Goal: Information Seeking & Learning: Learn about a topic

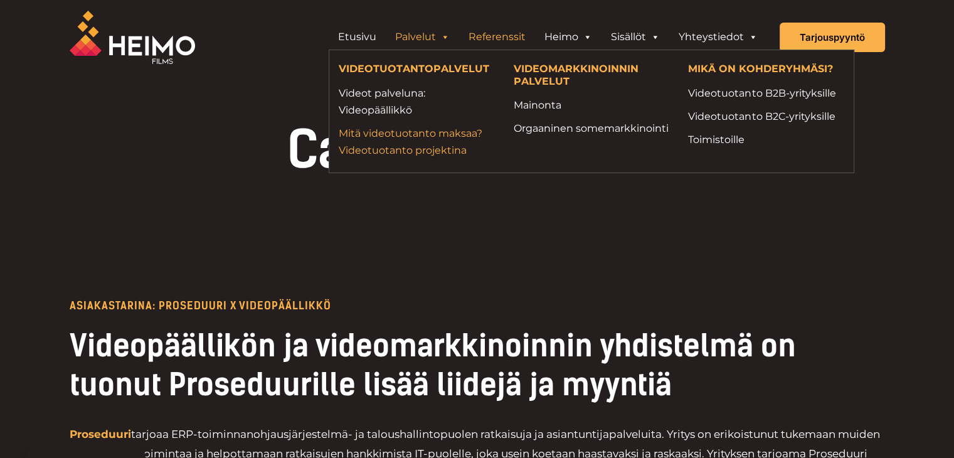
click at [407, 149] on link "Mitä videotuotanto maksaa? Videotuotanto projektina" at bounding box center [417, 142] width 156 height 34
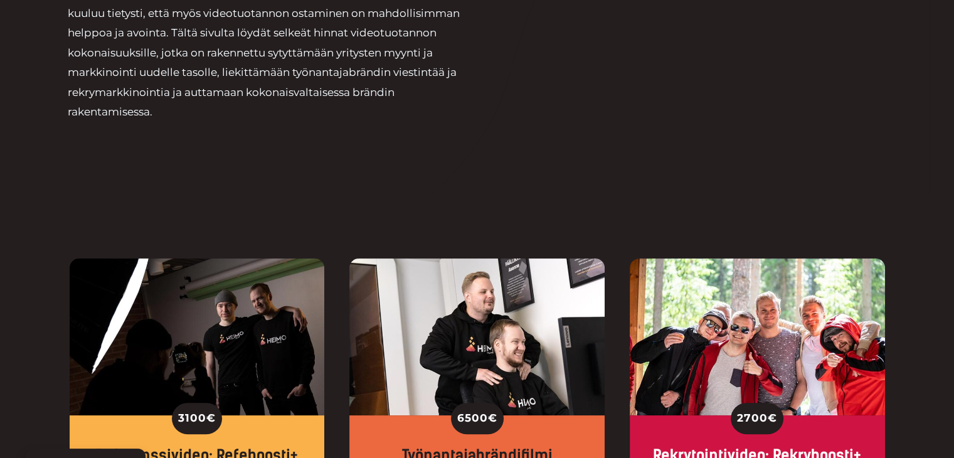
scroll to position [439, 0]
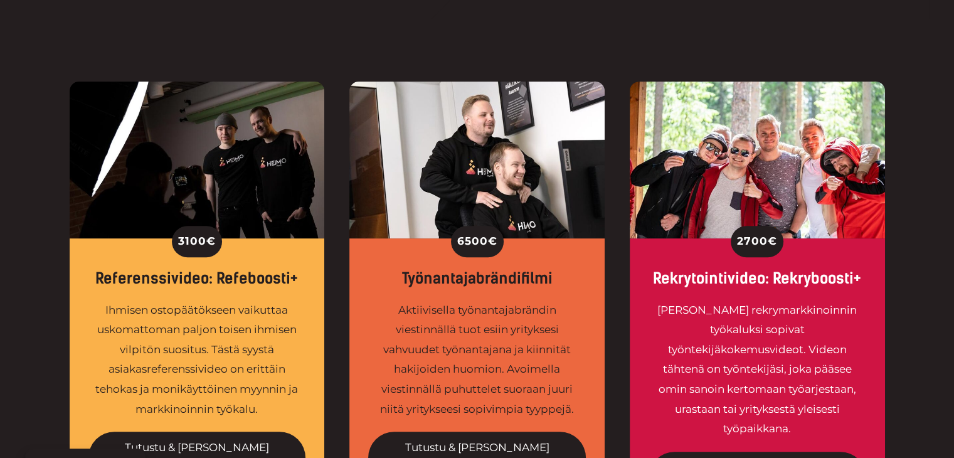
drag, startPoint x: 176, startPoint y: 246, endPoint x: 233, endPoint y: 246, distance: 57.7
click at [233, 246] on div "3100 €" at bounding box center [197, 241] width 218 height 31
click at [215, 243] on span "€" at bounding box center [210, 241] width 9 height 20
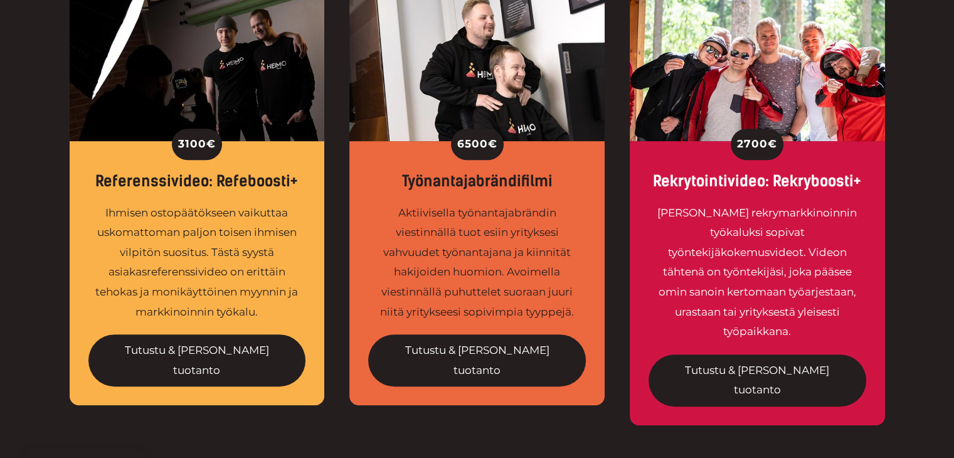
scroll to position [564, 0]
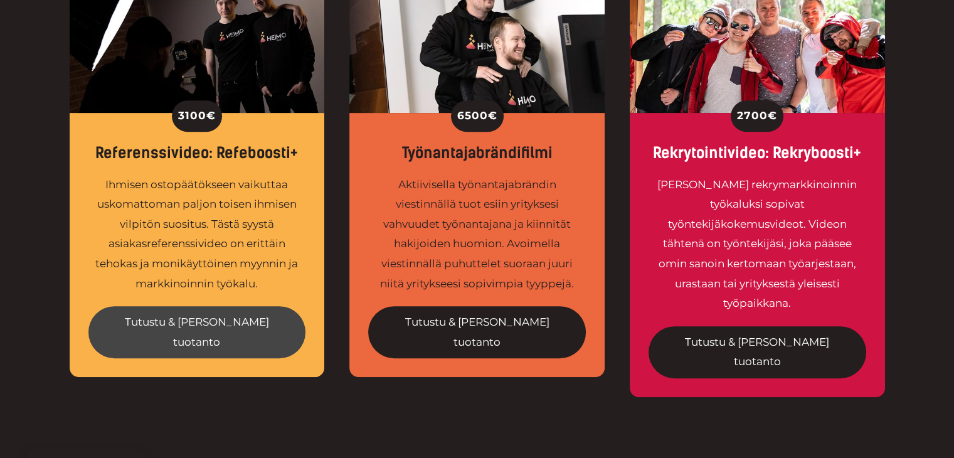
click at [223, 323] on link "Tutustu & tilaa tuotanto" at bounding box center [197, 332] width 218 height 52
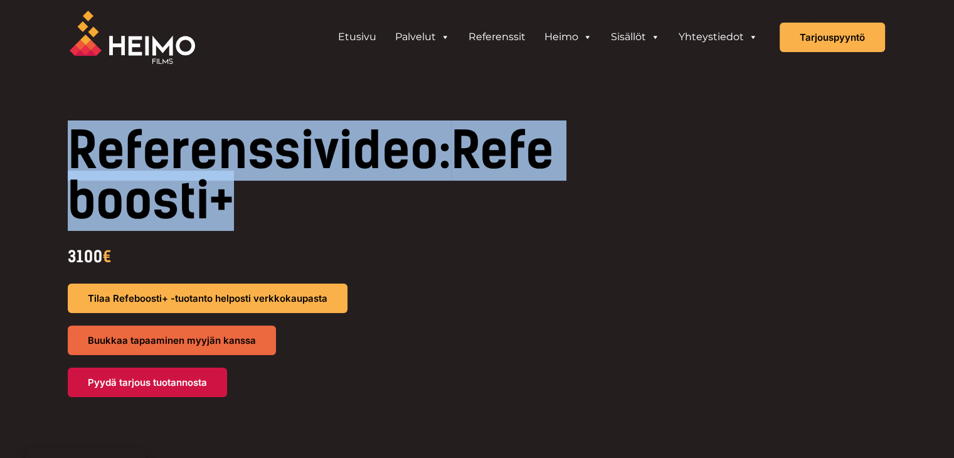
drag, startPoint x: 74, startPoint y: 151, endPoint x: 349, endPoint y: 184, distance: 277.3
click at [350, 185] on h1 "Referenssivideo: Refeboosti+" at bounding box center [315, 175] width 495 height 100
click at [302, 192] on span "Refeboosti+" at bounding box center [311, 175] width 486 height 110
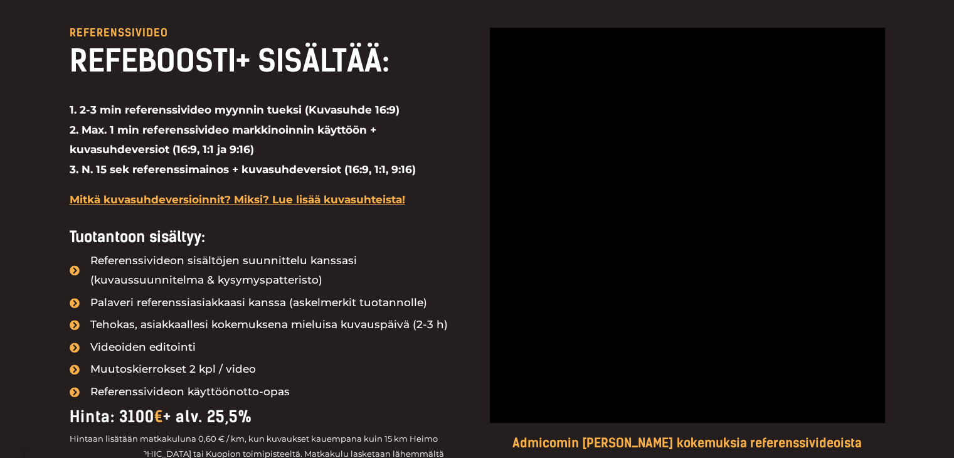
scroll to position [1066, 0]
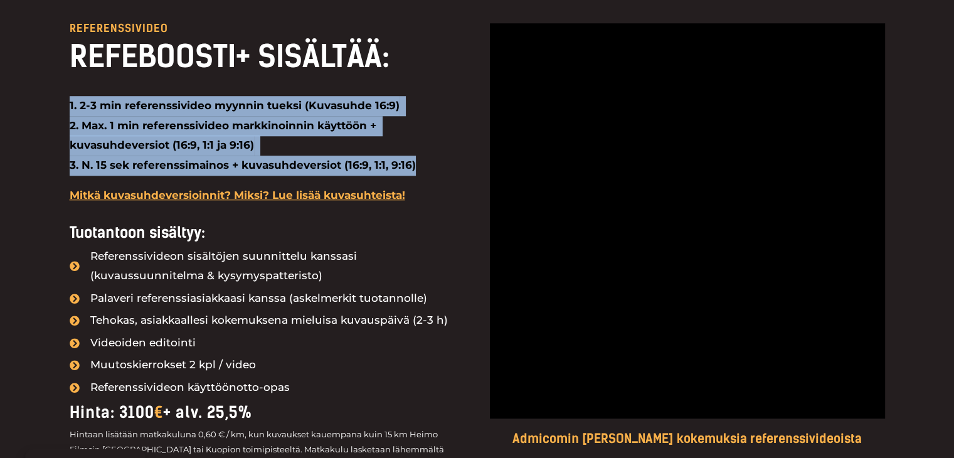
drag, startPoint x: 421, startPoint y: 167, endPoint x: 18, endPoint y: 108, distance: 408.1
click at [18, 108] on div "Referenssivideo REFEBOOSTI+ SISÄLTÄÄ: 1. 2-3 min referenssivideo myynnin tueksi…" at bounding box center [477, 309] width 954 height 699
click at [93, 112] on strong "1. 2-3 min referenssivideo myynnin tueksi (Kuvasuhde 16:9) 2. Max. 1 min refere…" at bounding box center [243, 135] width 346 height 72
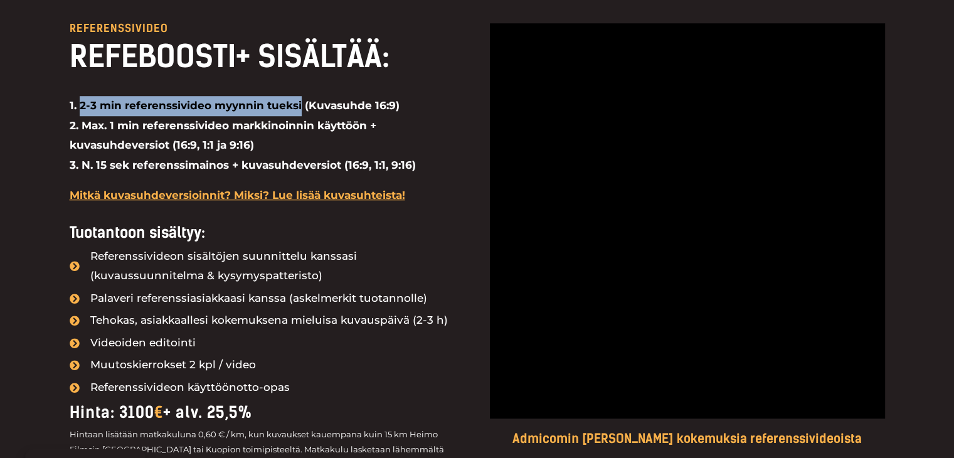
drag, startPoint x: 78, startPoint y: 105, endPoint x: 297, endPoint y: 112, distance: 218.9
click at [297, 112] on strong "1. 2-3 min referenssivideo myynnin tueksi (Kuvasuhde 16:9) 2. Max. 1 min refere…" at bounding box center [243, 135] width 346 height 72
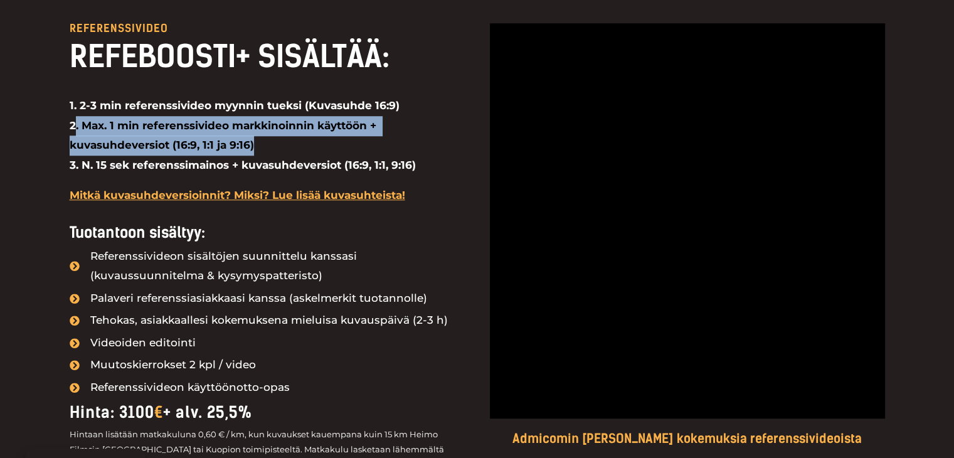
drag, startPoint x: 76, startPoint y: 125, endPoint x: 271, endPoint y: 144, distance: 195.9
click at [271, 144] on p "1. 2-3 min referenssivideo myynnin tueksi (Kuvasuhde 16:9) 2. Max. 1 min refere…" at bounding box center [267, 135] width 395 height 79
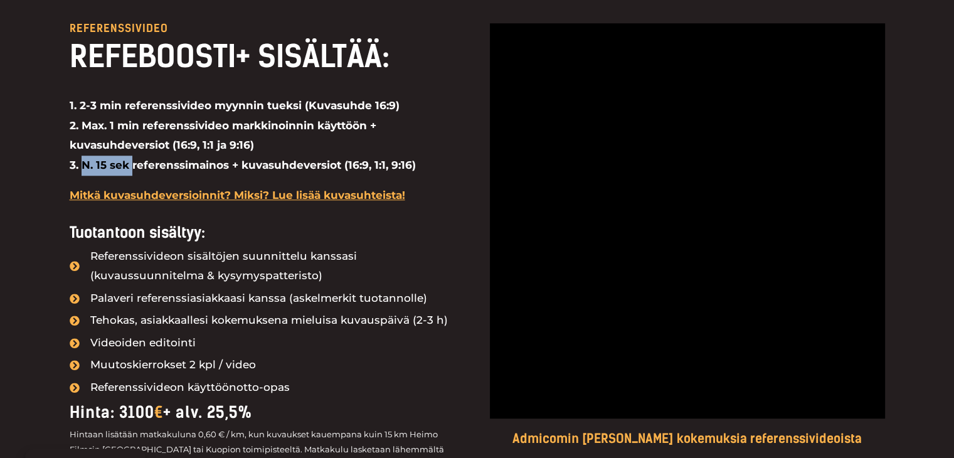
drag, startPoint x: 83, startPoint y: 164, endPoint x: 132, endPoint y: 162, distance: 48.3
click at [132, 162] on strong "1. 2-3 min referenssivideo myynnin tueksi (Kuvasuhde 16:9) 2. Max. 1 min refere…" at bounding box center [243, 135] width 346 height 72
click at [306, 150] on p "1. 2-3 min referenssivideo myynnin tueksi (Kuvasuhde 16:9) 2. Max. 1 min refere…" at bounding box center [267, 135] width 395 height 79
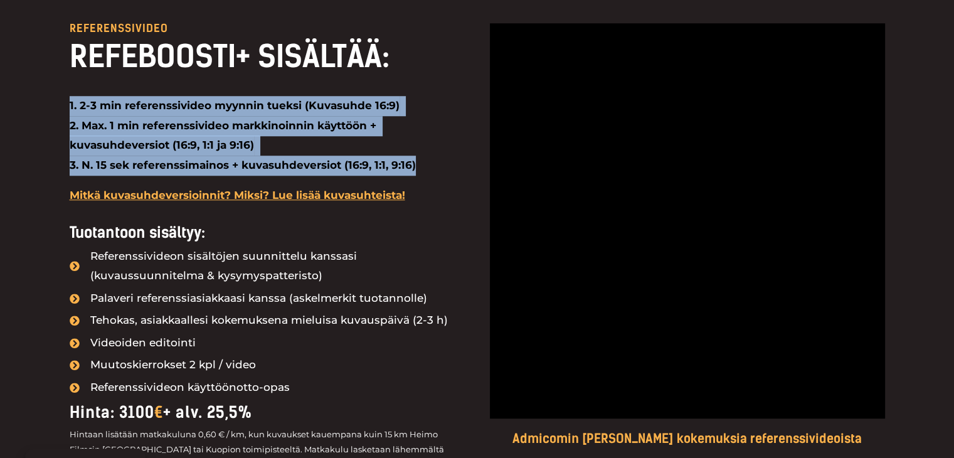
drag, startPoint x: 423, startPoint y: 164, endPoint x: 55, endPoint y: 110, distance: 371.9
click at [55, 110] on div "Referenssivideo REFEBOOSTI+ SISÄLTÄÄ: 1. 2-3 min referenssivideo myynnin tueksi…" at bounding box center [477, 309] width 954 height 699
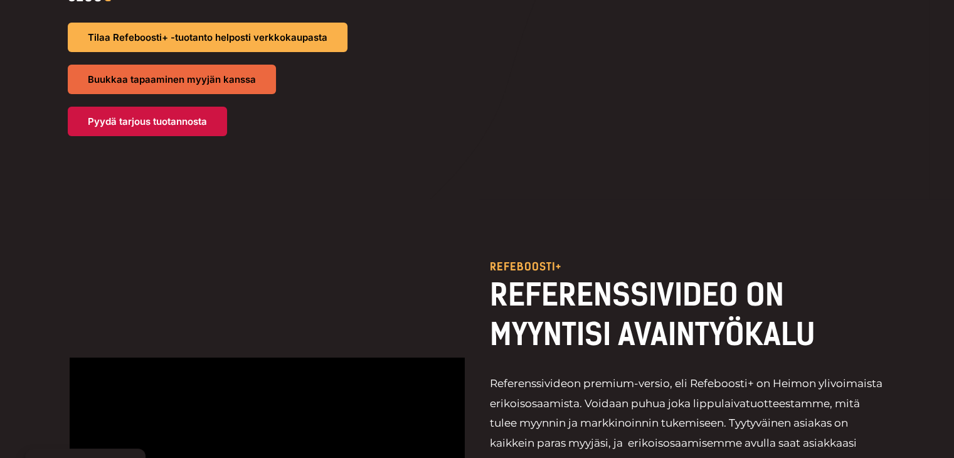
scroll to position [376, 0]
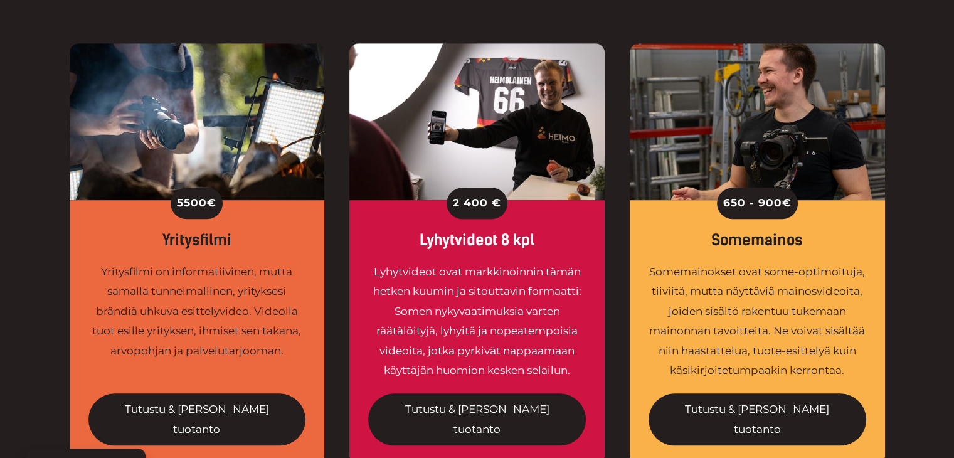
scroll to position [1003, 0]
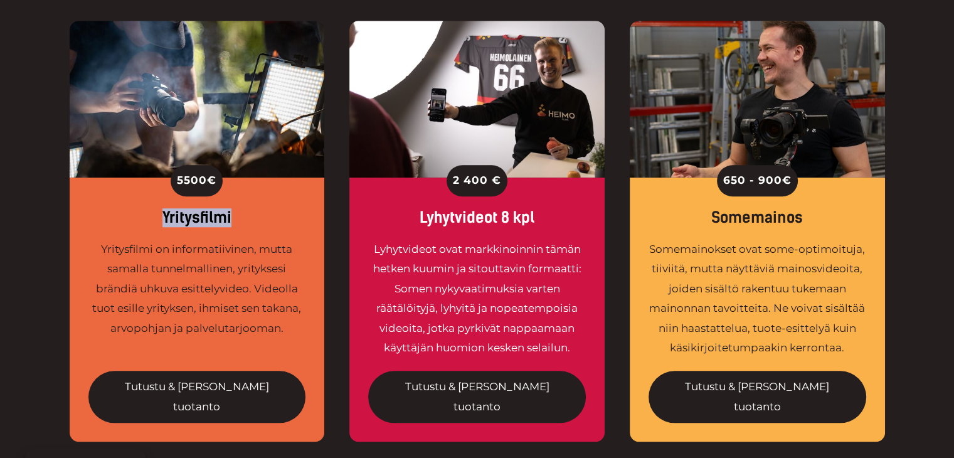
drag, startPoint x: 233, startPoint y: 175, endPoint x: 139, endPoint y: 173, distance: 93.4
click at [139, 209] on div "Yritysfilmi" at bounding box center [197, 218] width 218 height 18
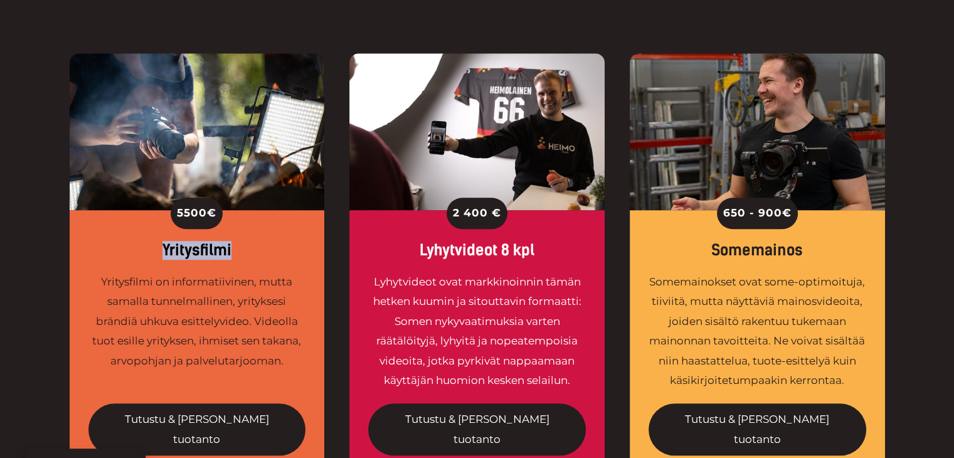
scroll to position [941, 0]
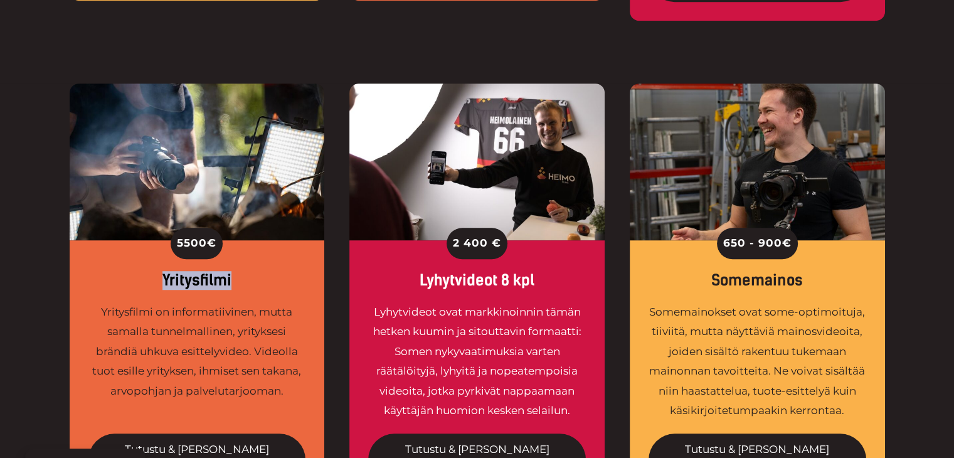
click at [201, 186] on img at bounding box center [197, 161] width 255 height 157
click at [208, 271] on div "Yritysfilmi" at bounding box center [197, 280] width 218 height 18
drag, startPoint x: 241, startPoint y: 244, endPoint x: 156, endPoint y: 196, distance: 97.4
click at [156, 240] on div "5500 € Yritysfilmi Yritysfilmi on informatiivinen, mutta samalla tunnelmallinen…" at bounding box center [197, 372] width 255 height 264
click at [155, 228] on div "5500 €" at bounding box center [197, 243] width 218 height 31
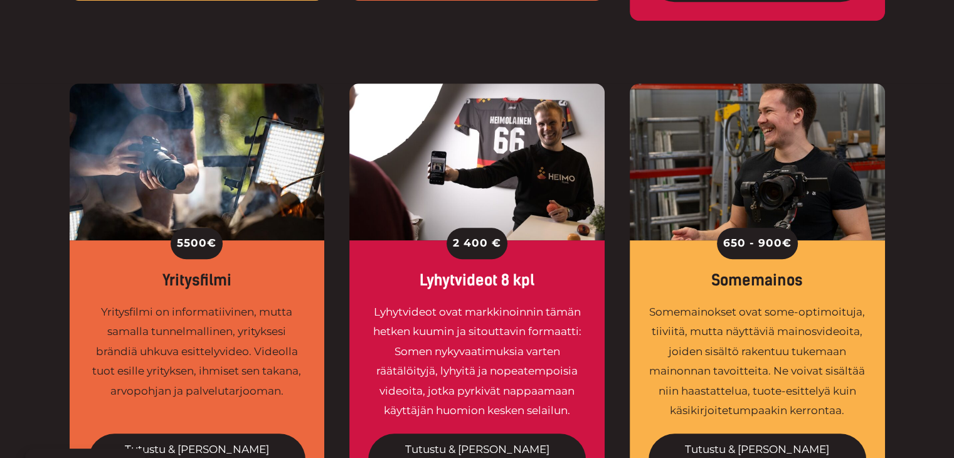
drag, startPoint x: 241, startPoint y: 244, endPoint x: 165, endPoint y: 201, distance: 87.0
click at [165, 240] on div "5500 € Yritysfilmi Yritysfilmi on informatiivinen, mutta samalla tunnelmallinen…" at bounding box center [197, 372] width 255 height 264
click at [164, 228] on div "5500 €" at bounding box center [197, 243] width 218 height 31
drag, startPoint x: 243, startPoint y: 251, endPoint x: 178, endPoint y: 201, distance: 82.7
click at [178, 240] on div "5500 € Yritysfilmi Yritysfilmi on informatiivinen, mutta samalla tunnelmallinen…" at bounding box center [197, 372] width 255 height 264
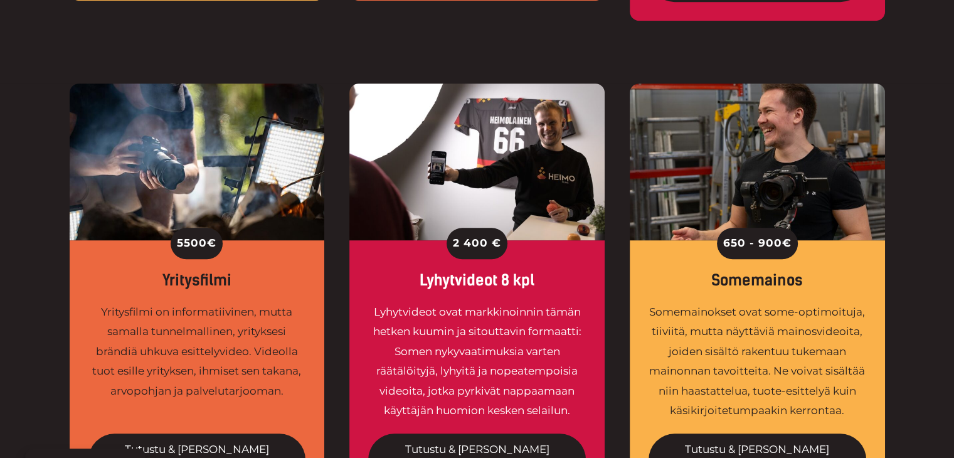
click at [176, 228] on div "5500 €" at bounding box center [197, 243] width 52 height 31
drag, startPoint x: 176, startPoint y: 205, endPoint x: 217, endPoint y: 202, distance: 40.9
click at [217, 228] on div "5500 €" at bounding box center [197, 243] width 52 height 31
click at [216, 233] on span "€" at bounding box center [211, 243] width 9 height 20
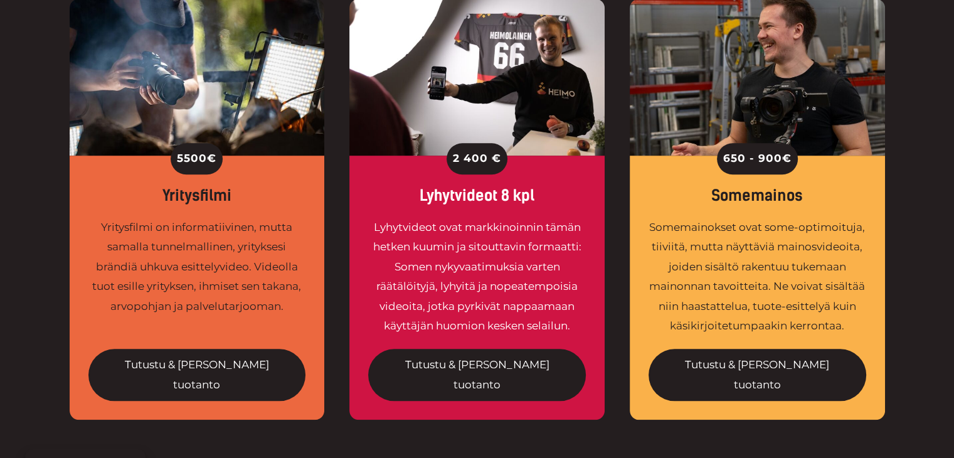
scroll to position [1003, 0]
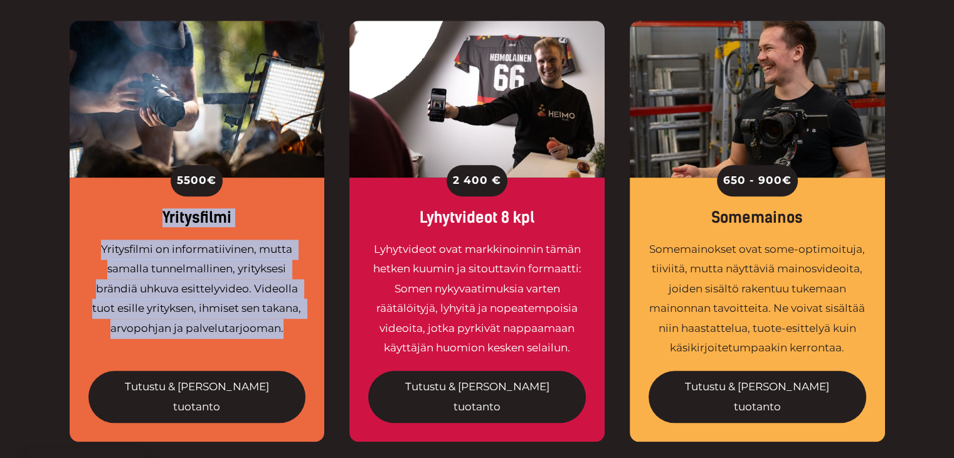
drag, startPoint x: 155, startPoint y: 174, endPoint x: 287, endPoint y: 287, distance: 173.5
click at [287, 287] on div "5500 € Yritysfilmi Yritysfilmi on informatiivinen, mutta samalla tunnelmallinen…" at bounding box center [197, 309] width 255 height 264
click at [287, 287] on div "Yritysfilmi on informatiivinen, mutta samalla tunnelmallinen, yrityksesi brändi…" at bounding box center [197, 299] width 218 height 119
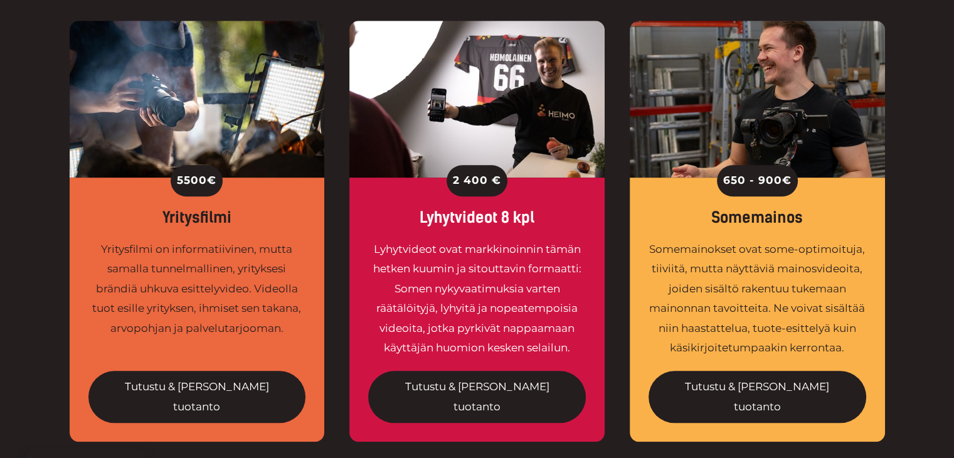
click at [235, 209] on div "Yritysfilmi" at bounding box center [197, 218] width 218 height 18
drag, startPoint x: 238, startPoint y: 184, endPoint x: 179, endPoint y: 142, distance: 72.4
click at [179, 177] on div "5500 € Yritysfilmi Yritysfilmi on informatiivinen, mutta samalla tunnelmallinen…" at bounding box center [197, 309] width 255 height 264
click at [164, 165] on div "5500 €" at bounding box center [197, 180] width 218 height 31
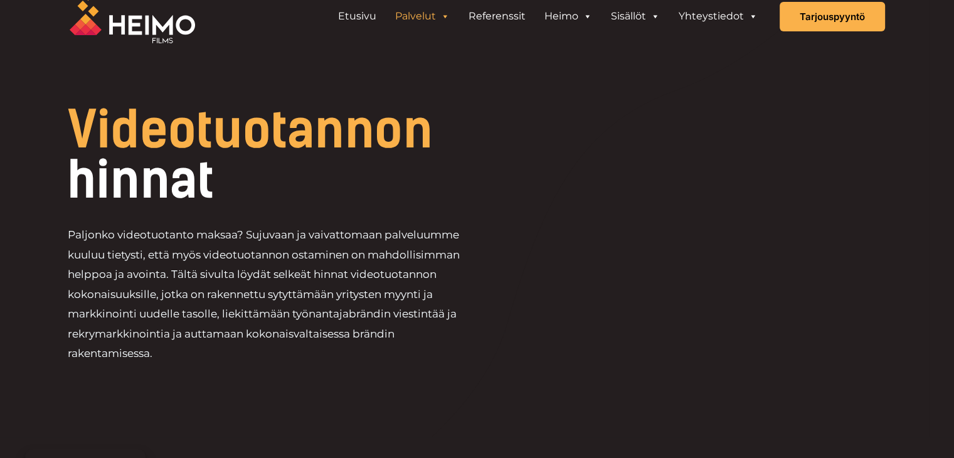
scroll to position [0, 0]
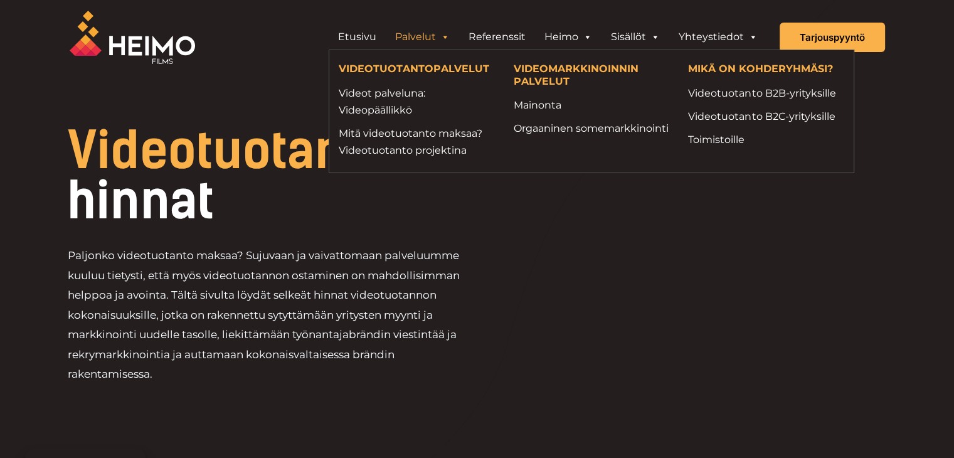
click at [416, 269] on p "Paljonko videotuotanto maksaa? Sujuvaan ja vaivattomaan palveluumme kuuluu tiet…" at bounding box center [272, 315] width 409 height 139
click at [423, 249] on p "Paljonko videotuotanto maksaa? Sujuvaan ja vaivattomaan palveluumme kuuluu tiet…" at bounding box center [272, 315] width 409 height 139
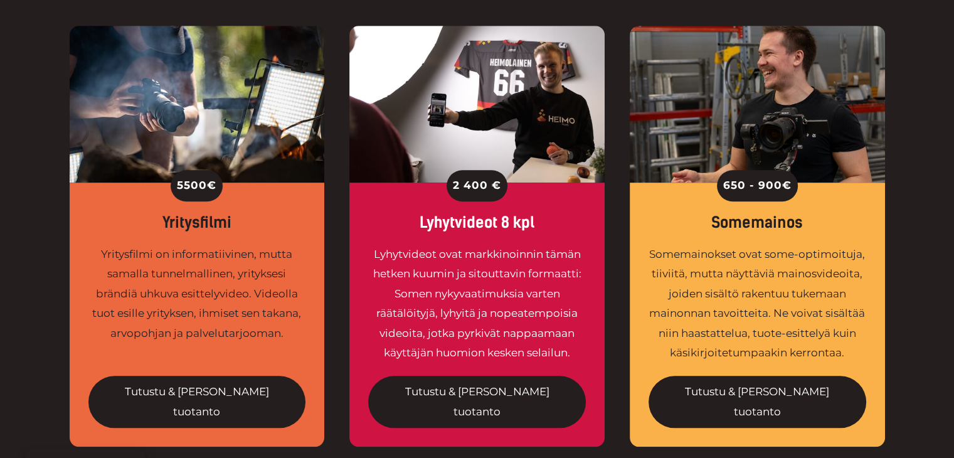
scroll to position [999, 0]
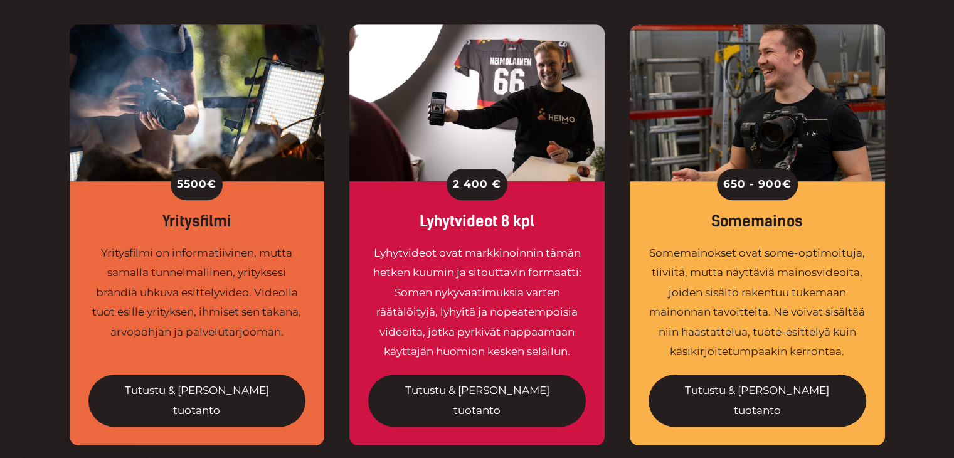
click at [573, 243] on div "Lyhytvideot ovat markkinoinnin tämän hetken kuumin ja sitouttavin formaatti: So…" at bounding box center [477, 302] width 218 height 119
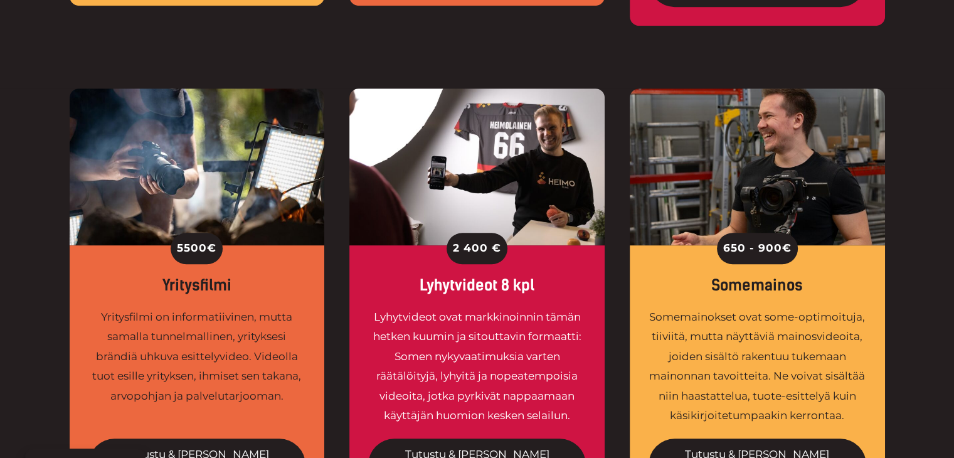
scroll to position [935, 0]
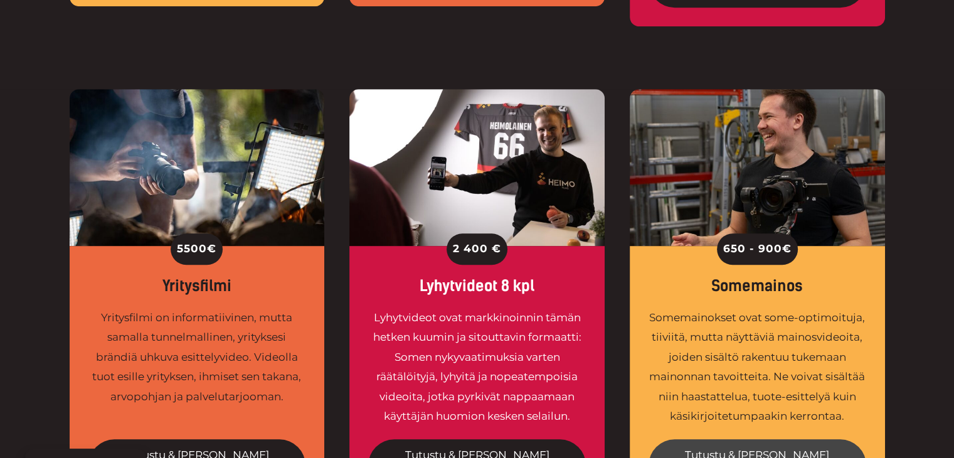
click at [767, 439] on link "Tutustu & tilaa tuotanto" at bounding box center [757, 465] width 218 height 52
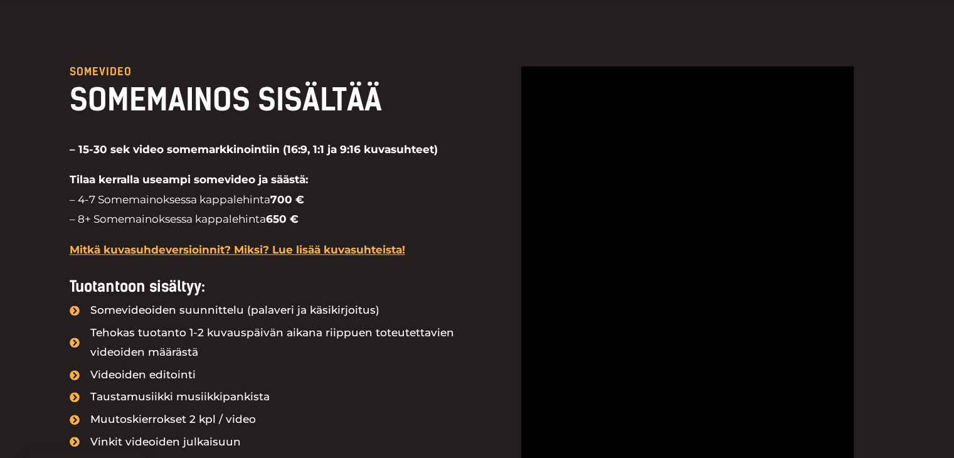
scroll to position [1292, 0]
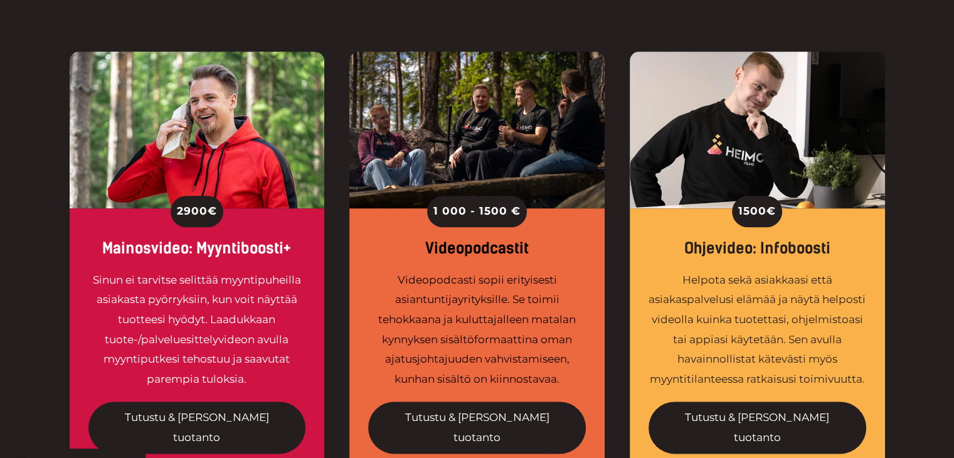
scroll to position [1457, 0]
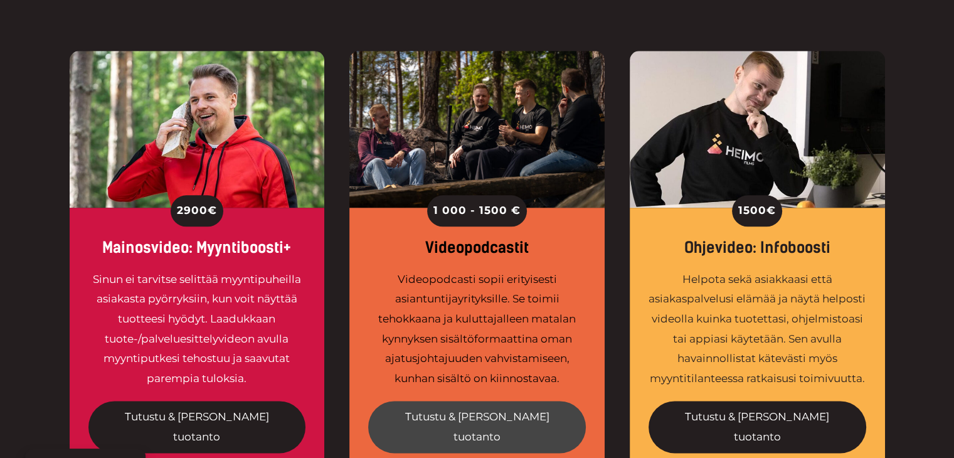
click at [483, 401] on link "Tutustu & [PERSON_NAME] tuotanto" at bounding box center [477, 427] width 218 height 52
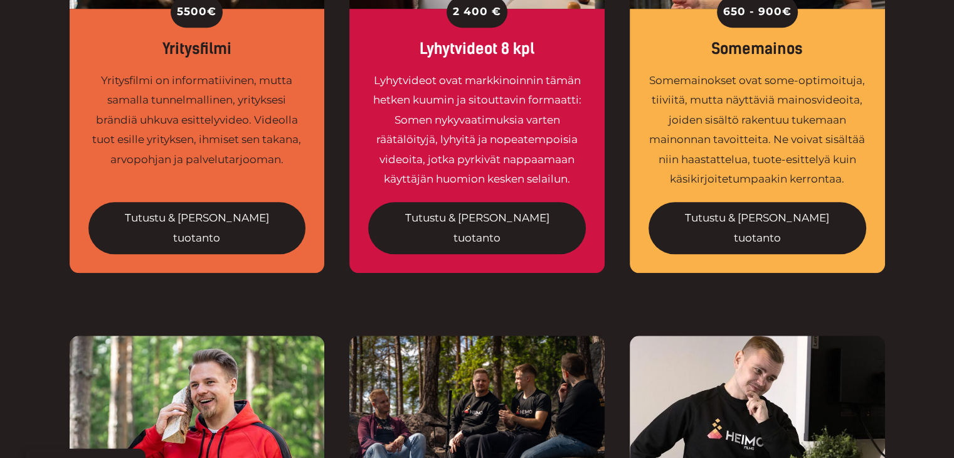
scroll to position [1181, 0]
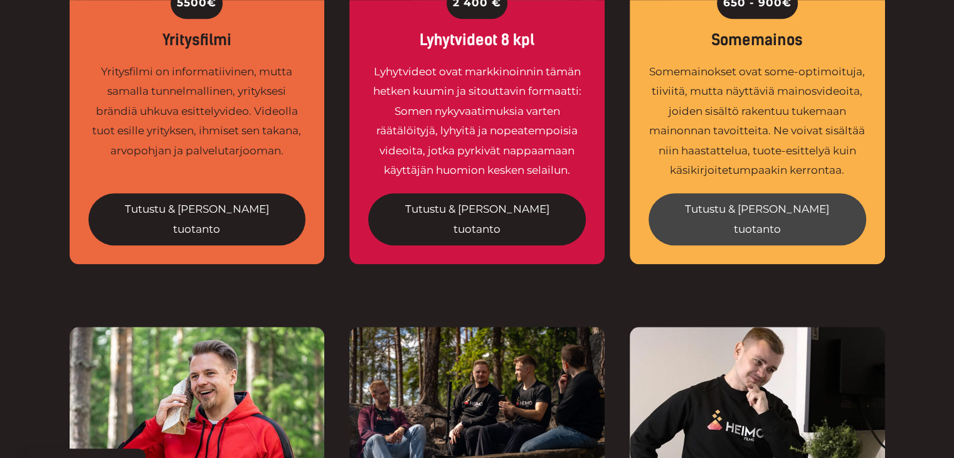
click at [722, 193] on link "Tutustu & tilaa tuotanto" at bounding box center [757, 219] width 218 height 52
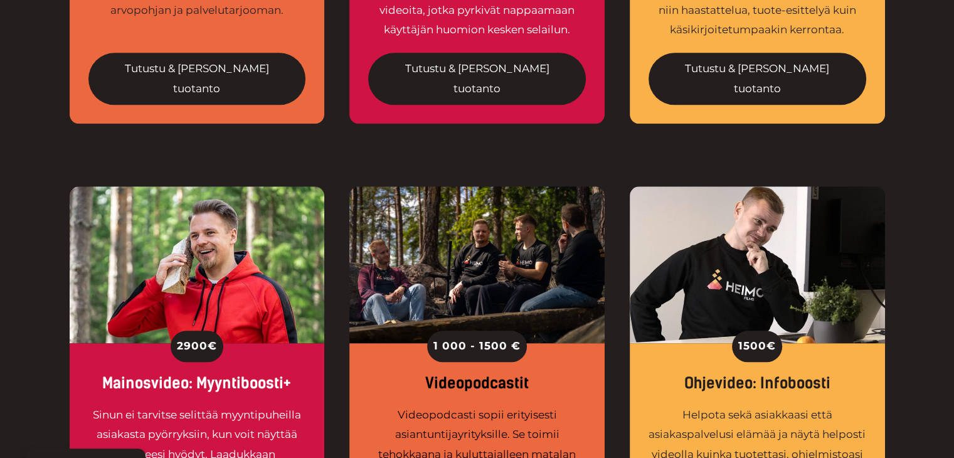
scroll to position [1455, 0]
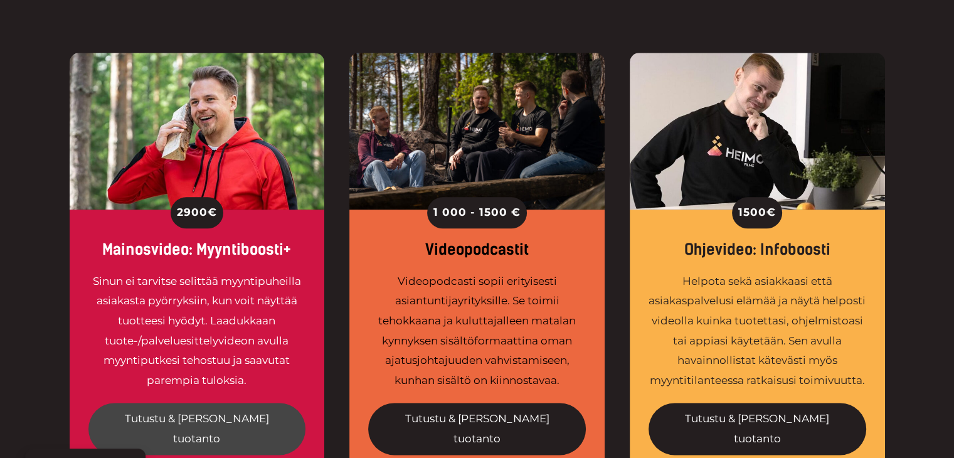
click at [214, 403] on link "Tutustu & tilaa tuotanto" at bounding box center [197, 429] width 218 height 52
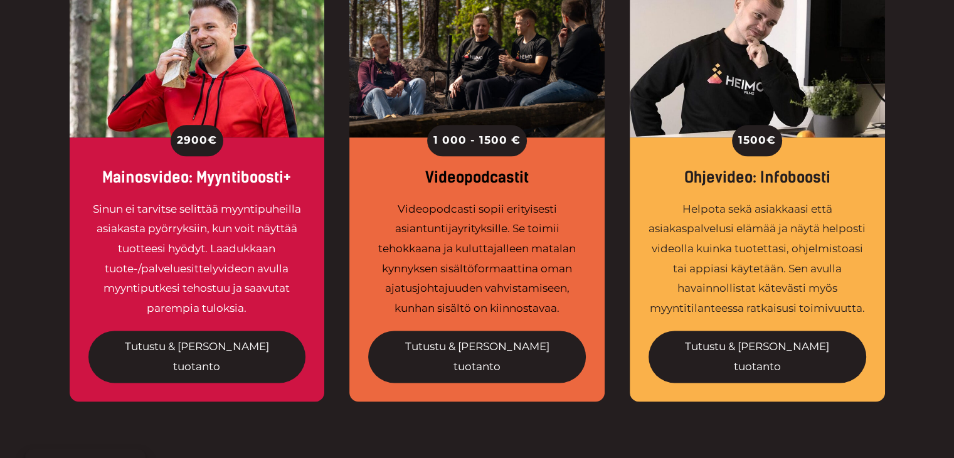
scroll to position [1526, 0]
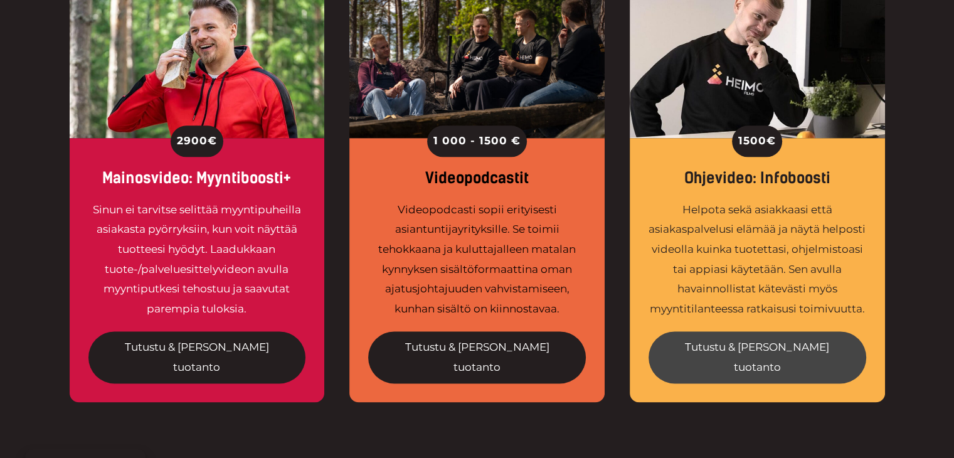
click at [772, 331] on link "Tutustu & tilaa tuotanto" at bounding box center [757, 357] width 218 height 52
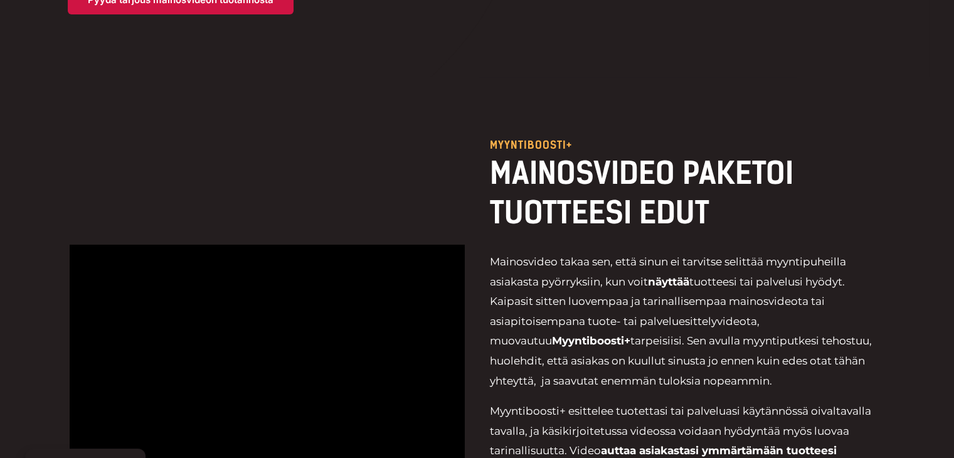
scroll to position [381, 0]
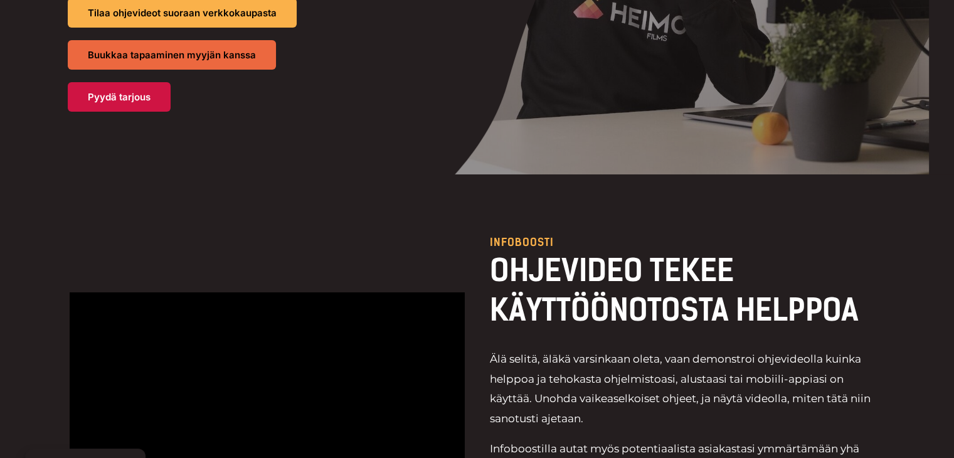
scroll to position [235, 0]
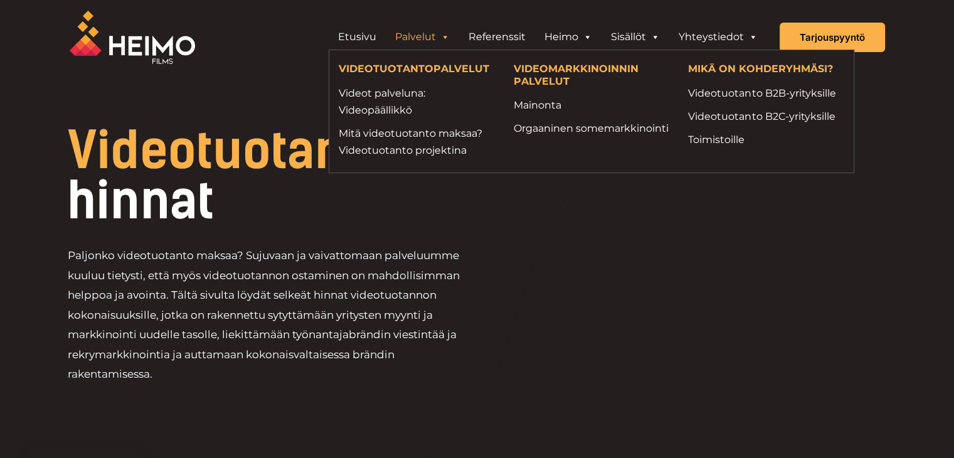
click at [466, 233] on div "Videotuotannon hinnat Paljonko videotuotanto maksaa? Sujuvaan ja vaivattomaan p…" at bounding box center [477, 260] width 853 height 270
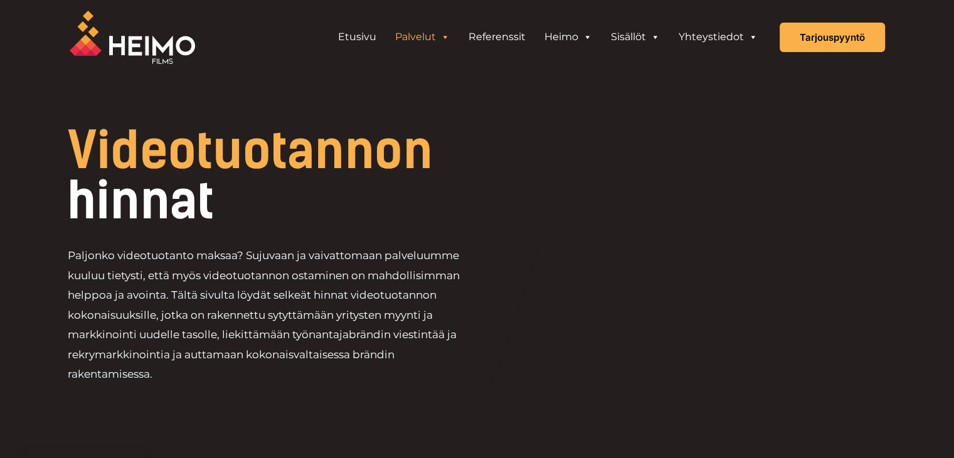
drag, startPoint x: 466, startPoint y: 233, endPoint x: 499, endPoint y: 155, distance: 84.3
click at [499, 155] on div "Videotuotannon hinnat Paljonko videotuotanto maksaa? Sujuvaan ja vaivattomaan p…" at bounding box center [477, 260] width 853 height 270
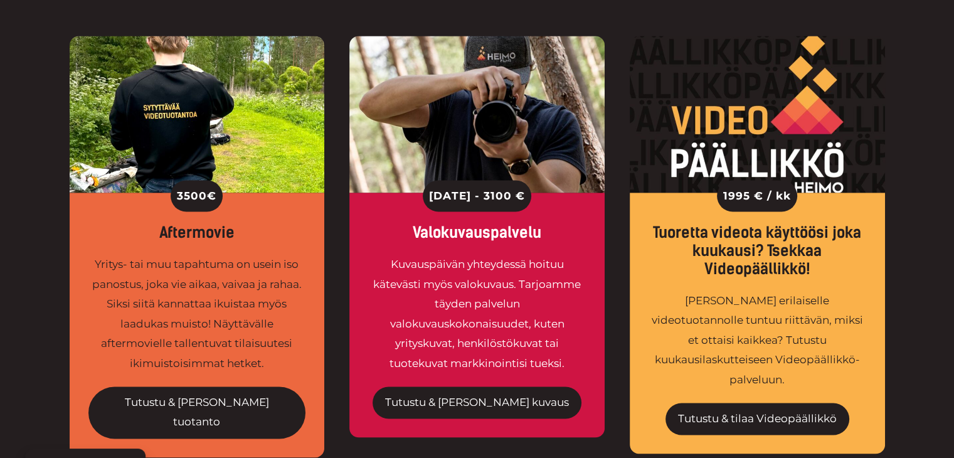
scroll to position [1956, 0]
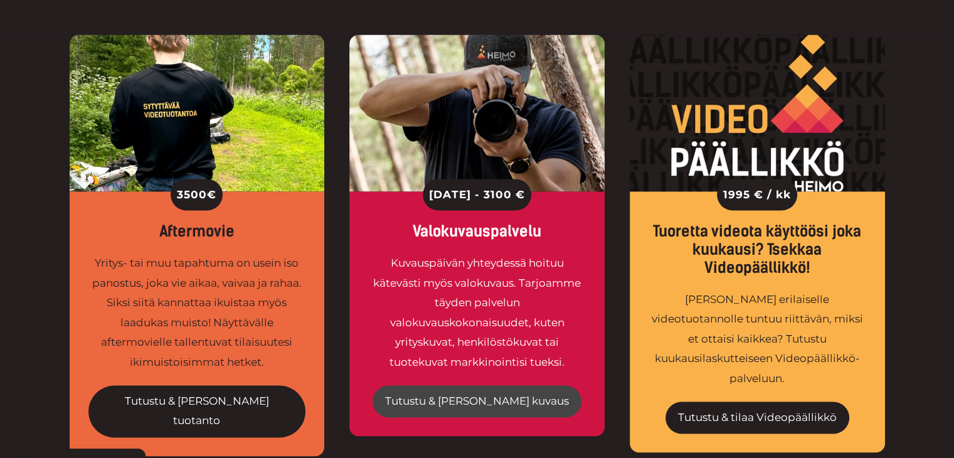
click at [497, 385] on link "Tutustu & tilaa kuvaus" at bounding box center [476, 401] width 209 height 33
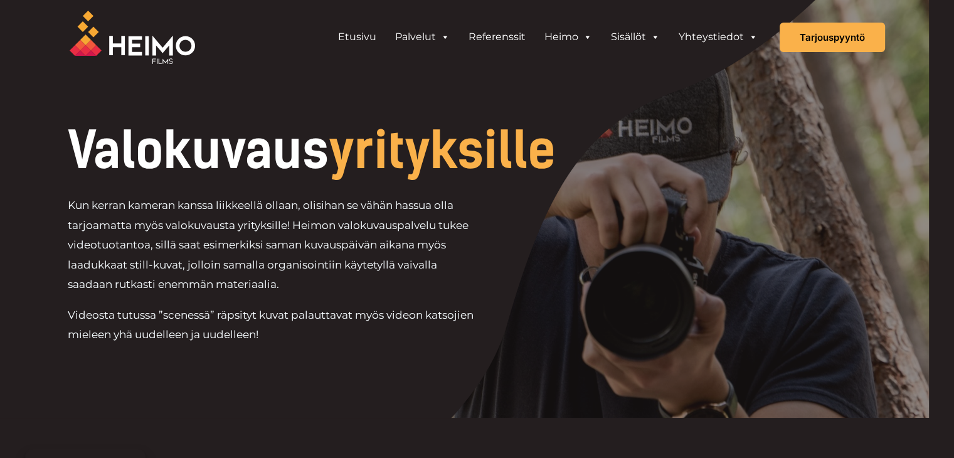
click at [234, 133] on h1 "Valokuvaus yrityksille" at bounding box center [315, 150] width 495 height 50
